Goal: Ask a question

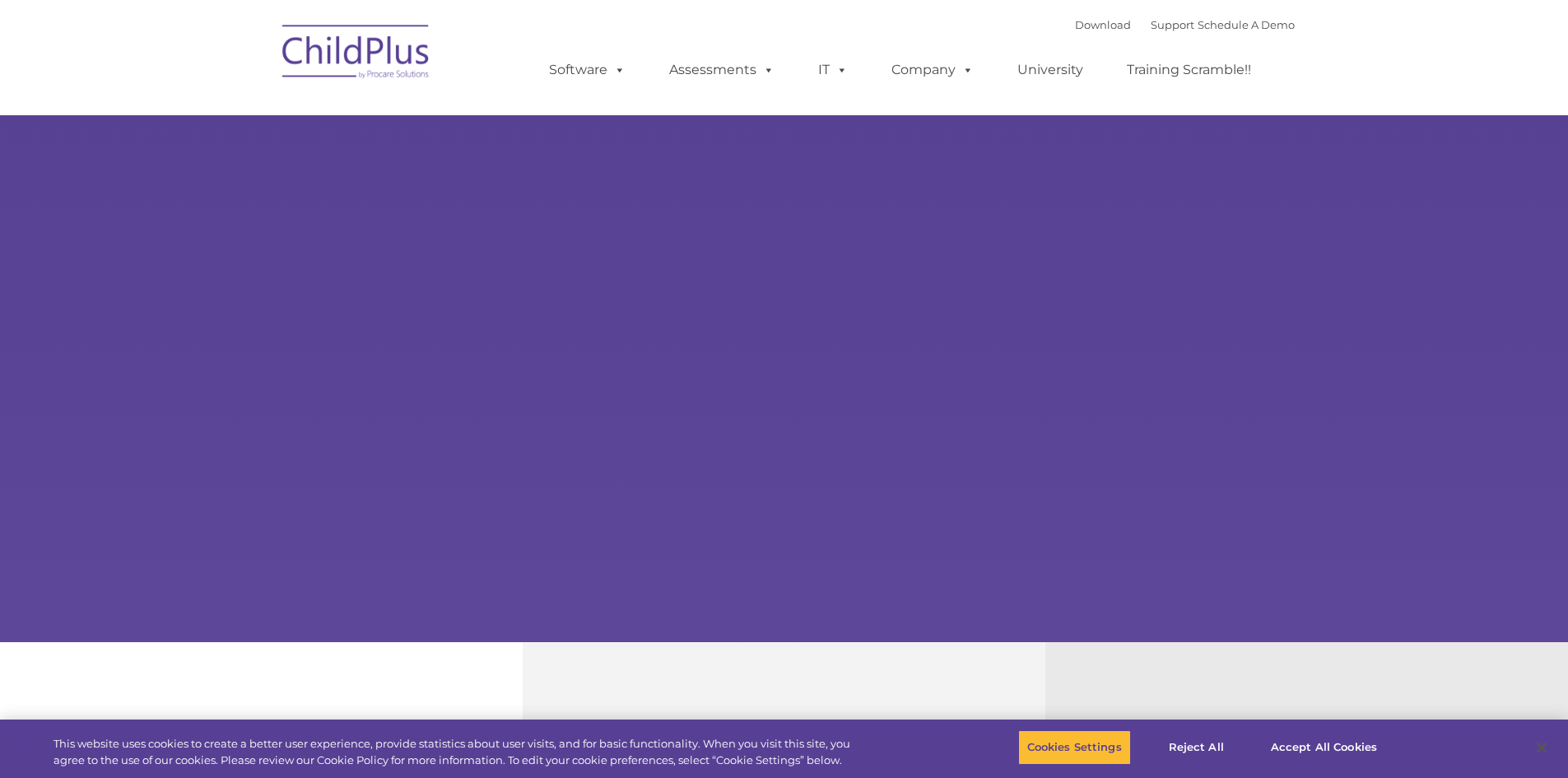
select select "MEDIUM"
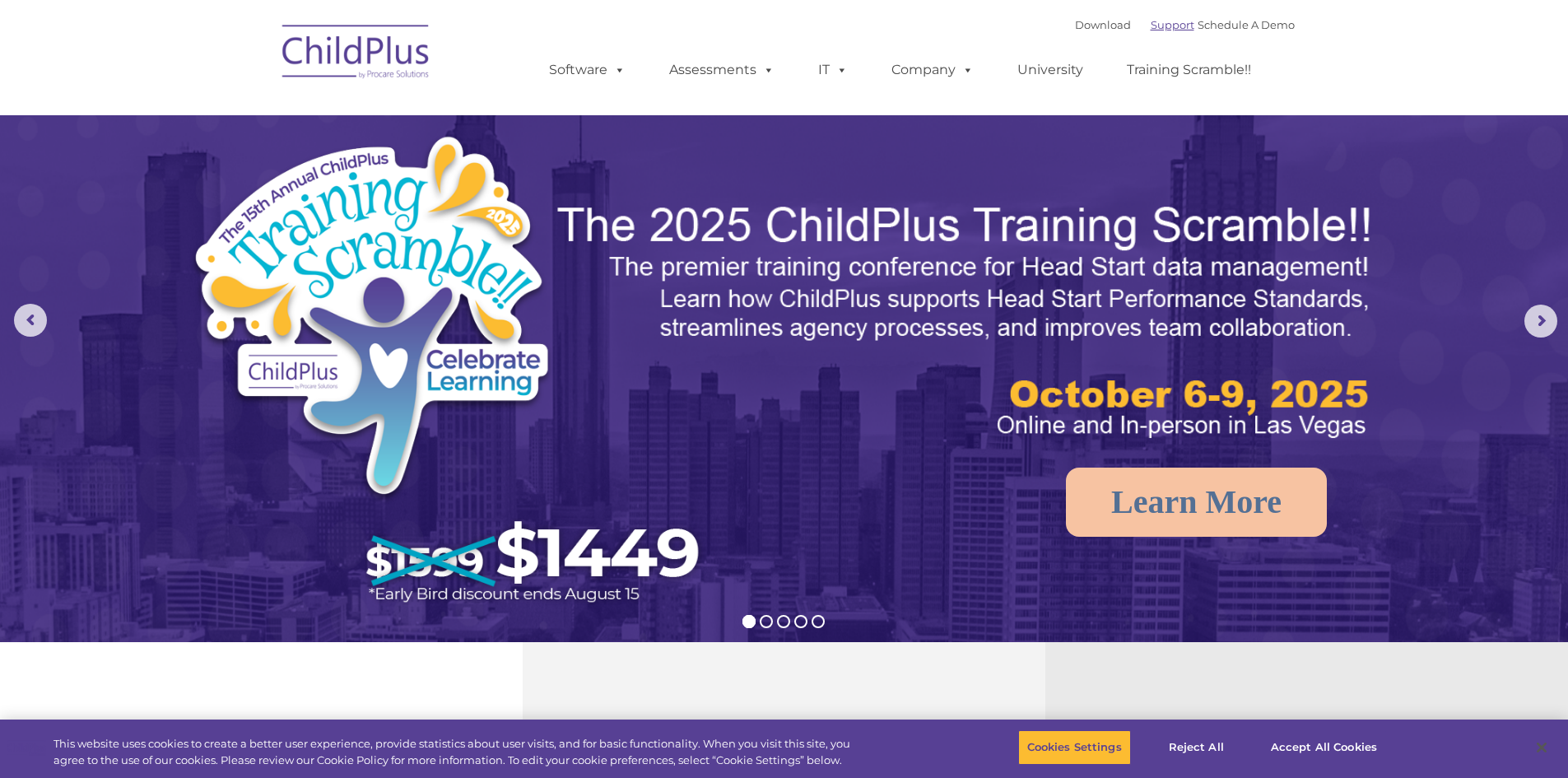
click at [1153, 25] on link "Support" at bounding box center [1172, 25] width 44 height 14
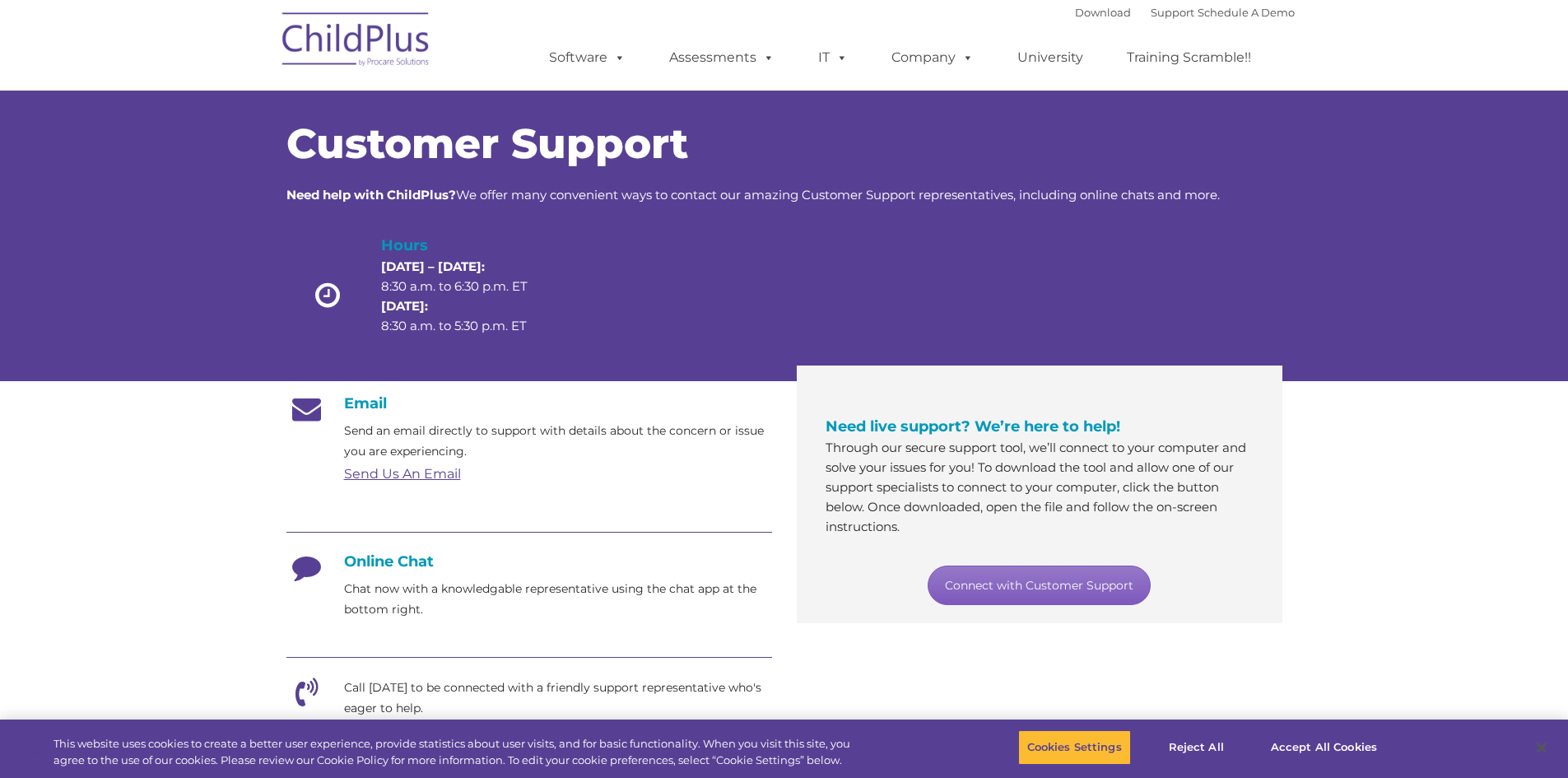
click at [1034, 578] on link "Connect with Customer Support" at bounding box center [1039, 586] width 223 height 40
